Goal: Check status: Check status

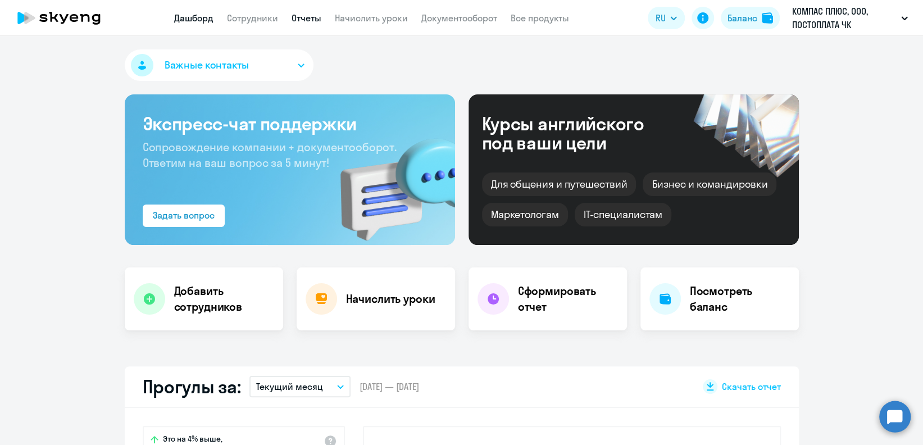
click at [297, 20] on link "Отчеты" at bounding box center [307, 17] width 30 height 11
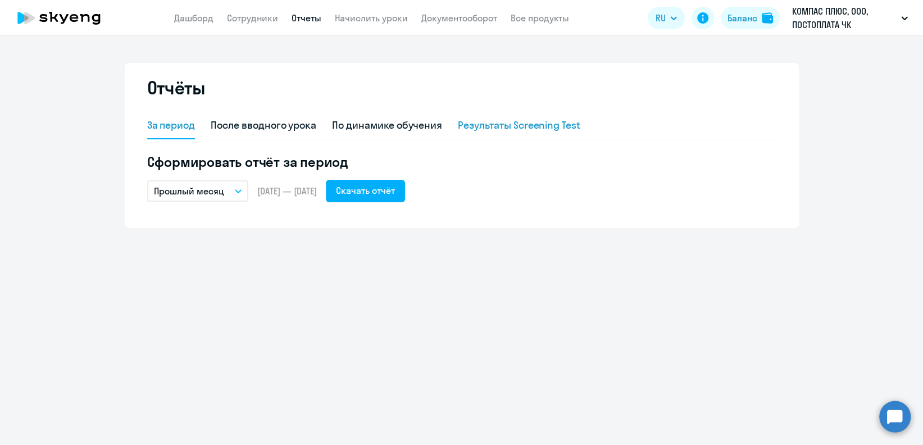
click at [504, 134] on div "Результаты Screening Test" at bounding box center [519, 125] width 123 height 27
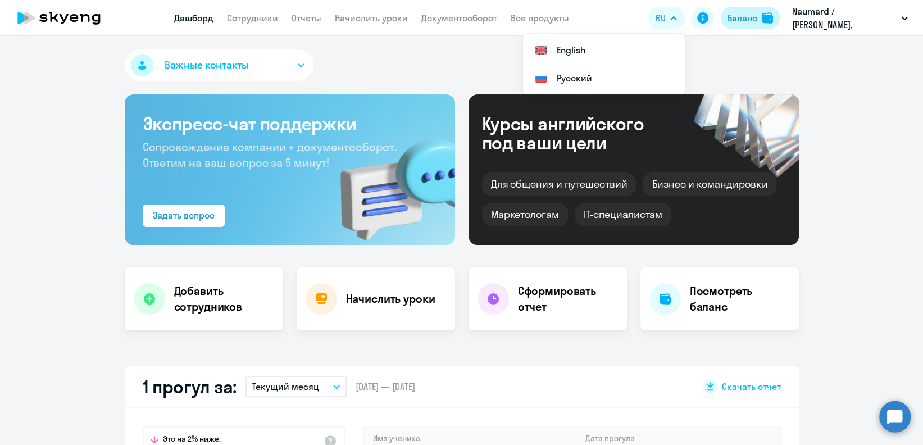
click at [737, 14] on div "Баланс" at bounding box center [743, 17] width 30 height 13
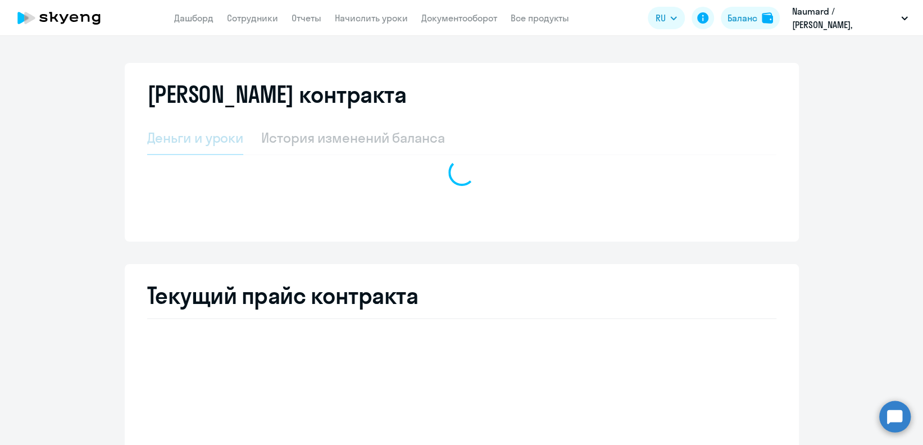
select select "english_adult_not_native_speaker"
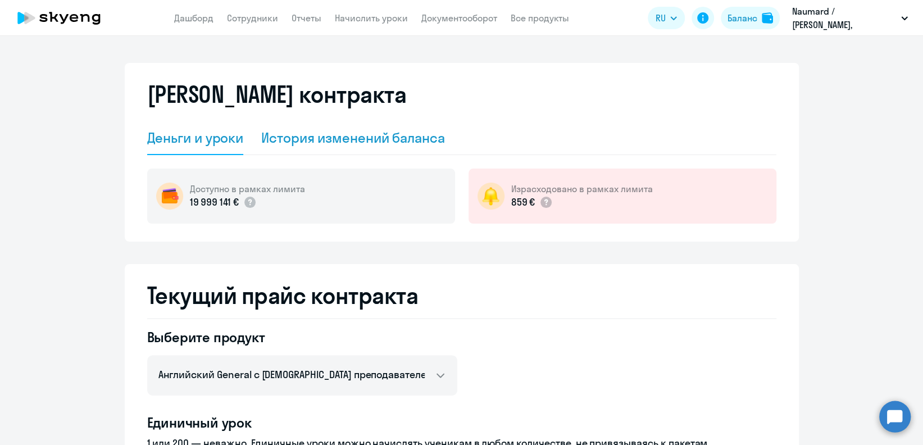
click at [369, 126] on div "История изменений баланса" at bounding box center [353, 138] width 184 height 34
